Goal: Information Seeking & Learning: Stay updated

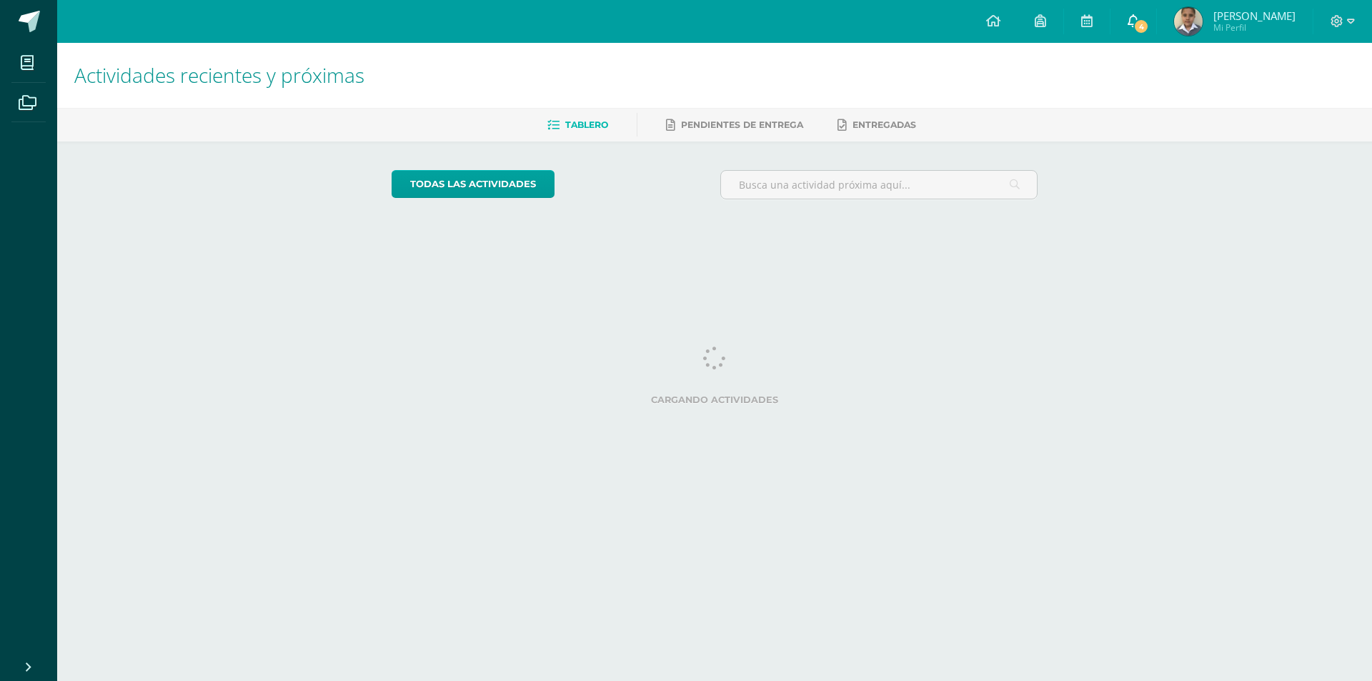
click at [1149, 25] on span "4" at bounding box center [1141, 27] width 16 height 16
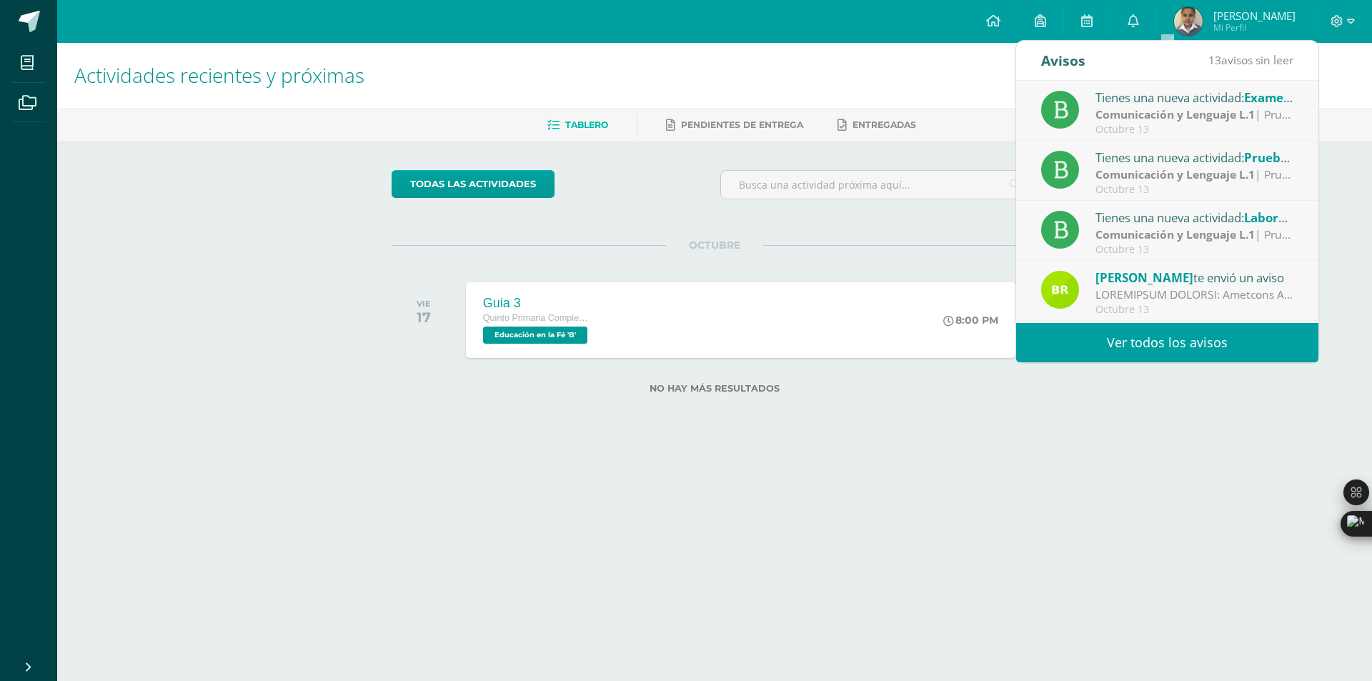
click at [1196, 337] on link "Ver todos los avisos" at bounding box center [1167, 342] width 302 height 39
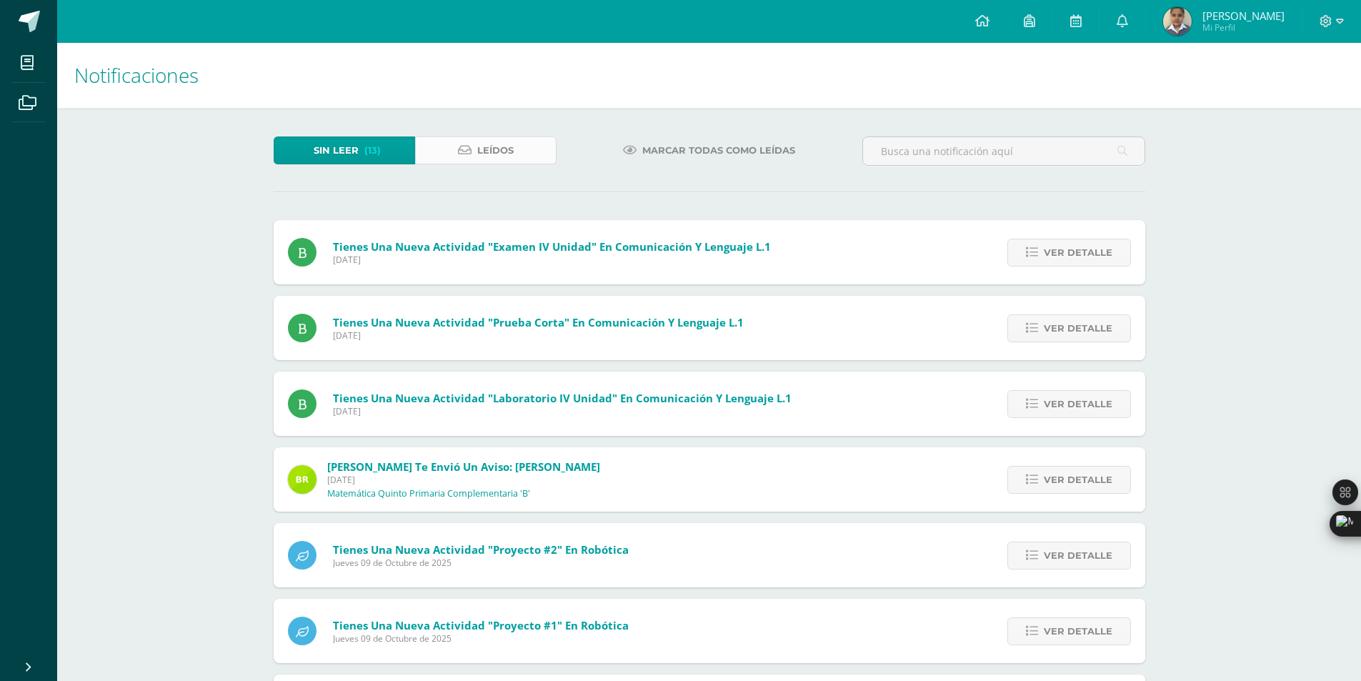
click at [487, 155] on span "Leídos" at bounding box center [495, 150] width 36 height 26
